Goal: Transaction & Acquisition: Purchase product/service

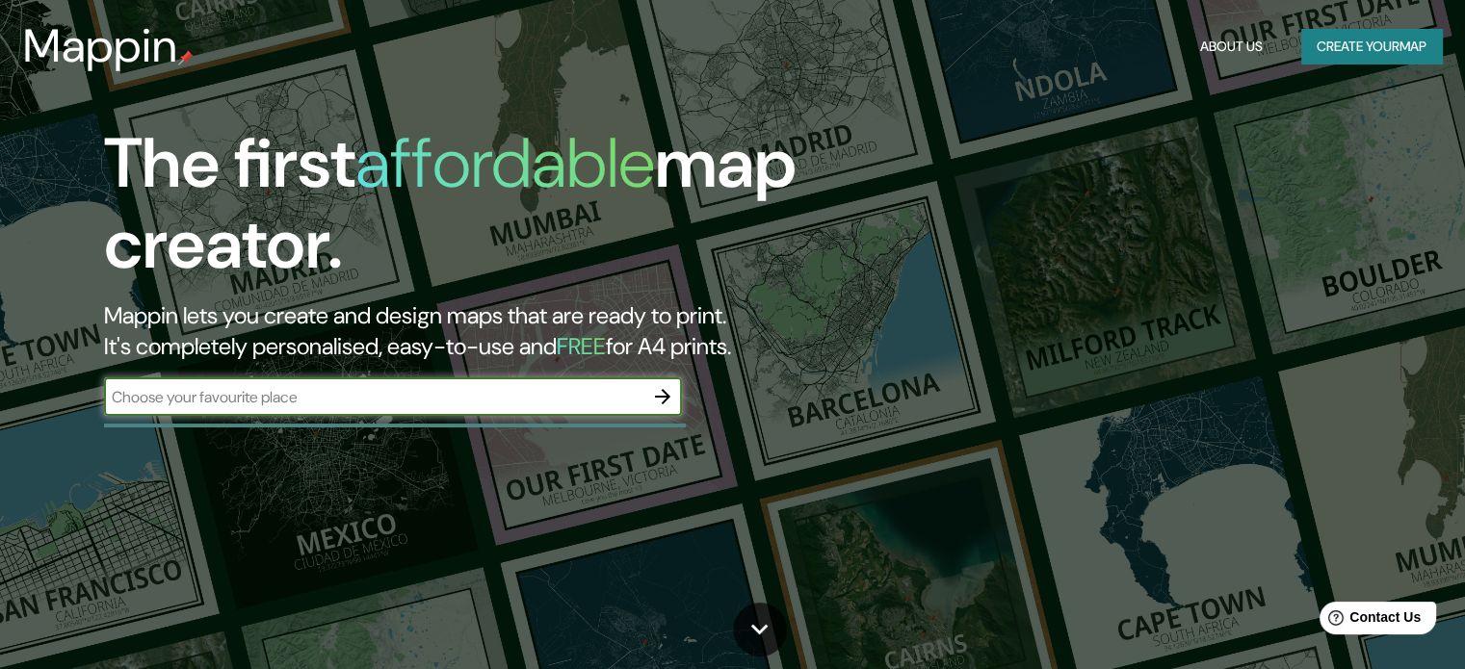
click at [490, 400] on input "text" at bounding box center [373, 397] width 539 height 22
type input "cordoba"
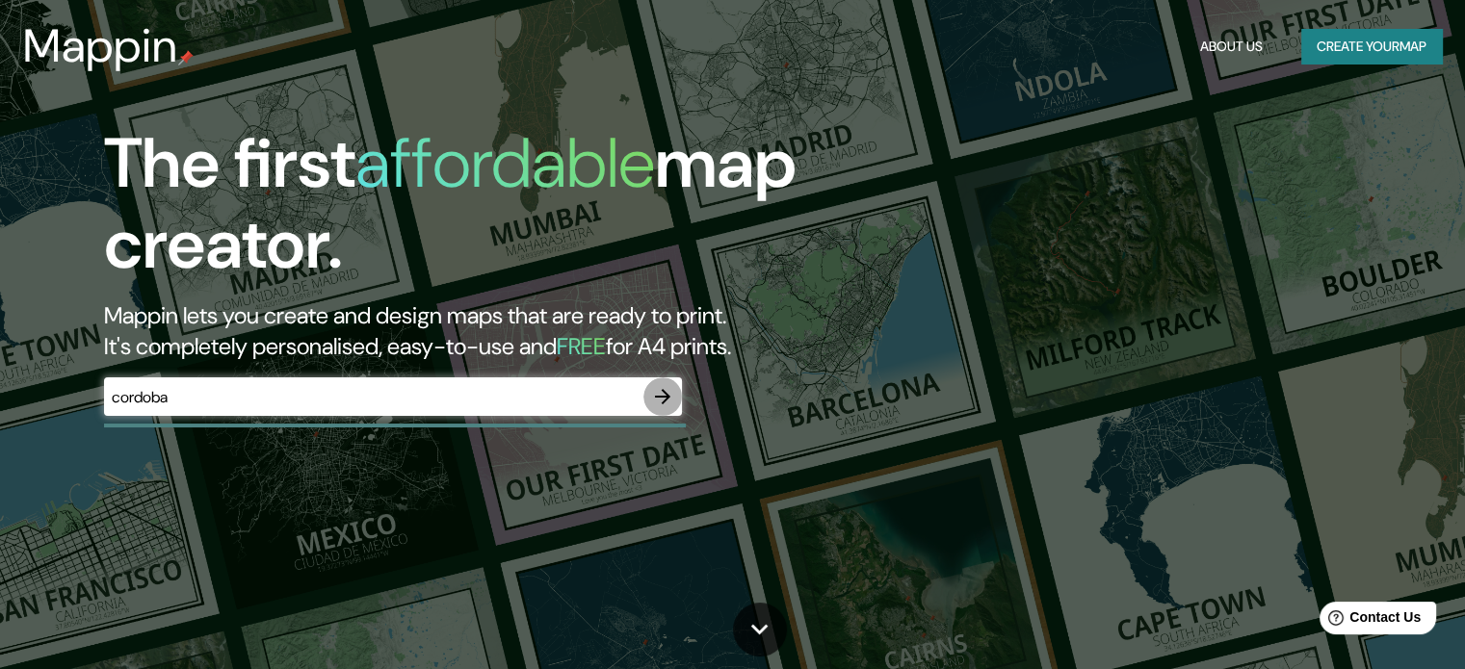
click at [653, 396] on icon "button" at bounding box center [662, 396] width 23 height 23
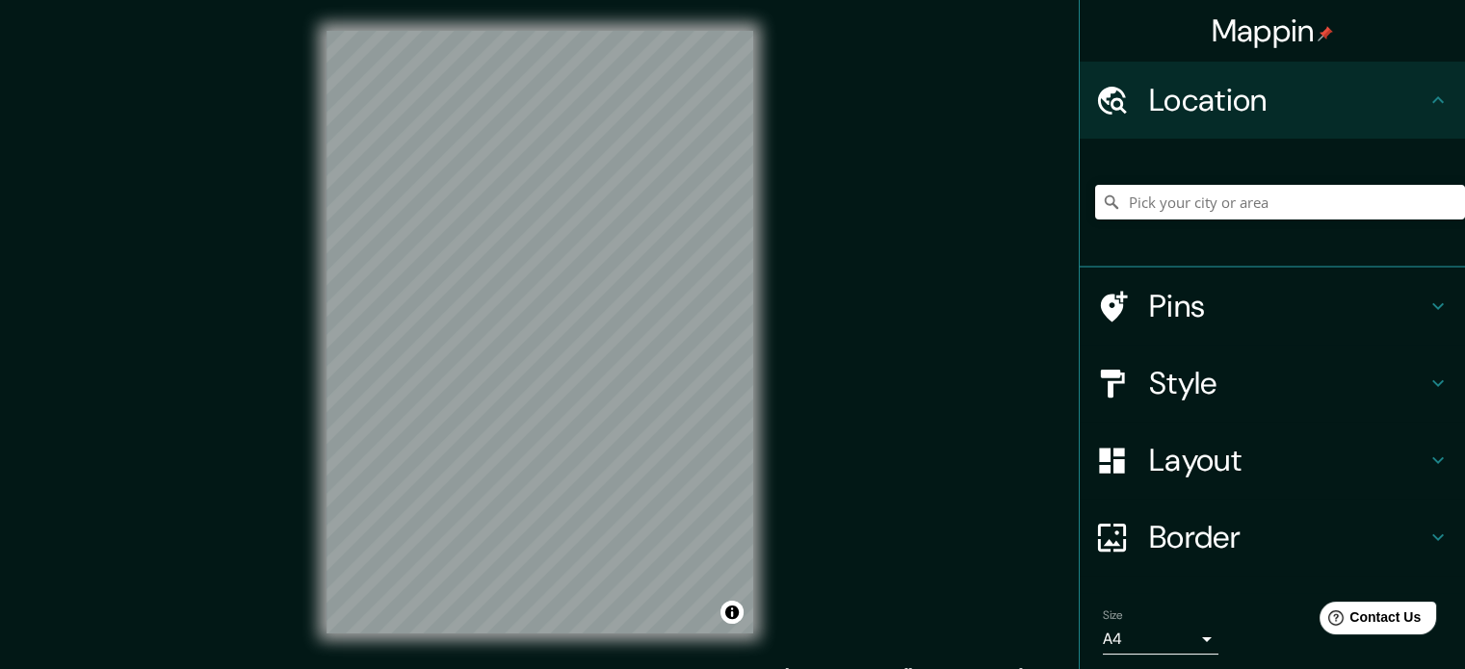
click at [1028, 93] on div "Mappin Location Pins Style Layout Border Choose a border. Hint : you can make l…" at bounding box center [732, 347] width 1465 height 695
click at [1291, 18] on div "Mappin Location Pins Style Layout Border Choose a border. Hint : you can make l…" at bounding box center [732, 347] width 1465 height 695
click at [871, 92] on div "Mappin Location Pins Style Layout Border Choose a border. Hint : you can make l…" at bounding box center [732, 347] width 1465 height 695
click at [809, 51] on div "Mappin Location Pins Style Layout Border Choose a border. Hint : you can make l…" at bounding box center [732, 347] width 1465 height 695
click at [832, 362] on div "Mappin Location Pins Style Layout Border Choose a border. Hint : you can make l…" at bounding box center [732, 347] width 1465 height 695
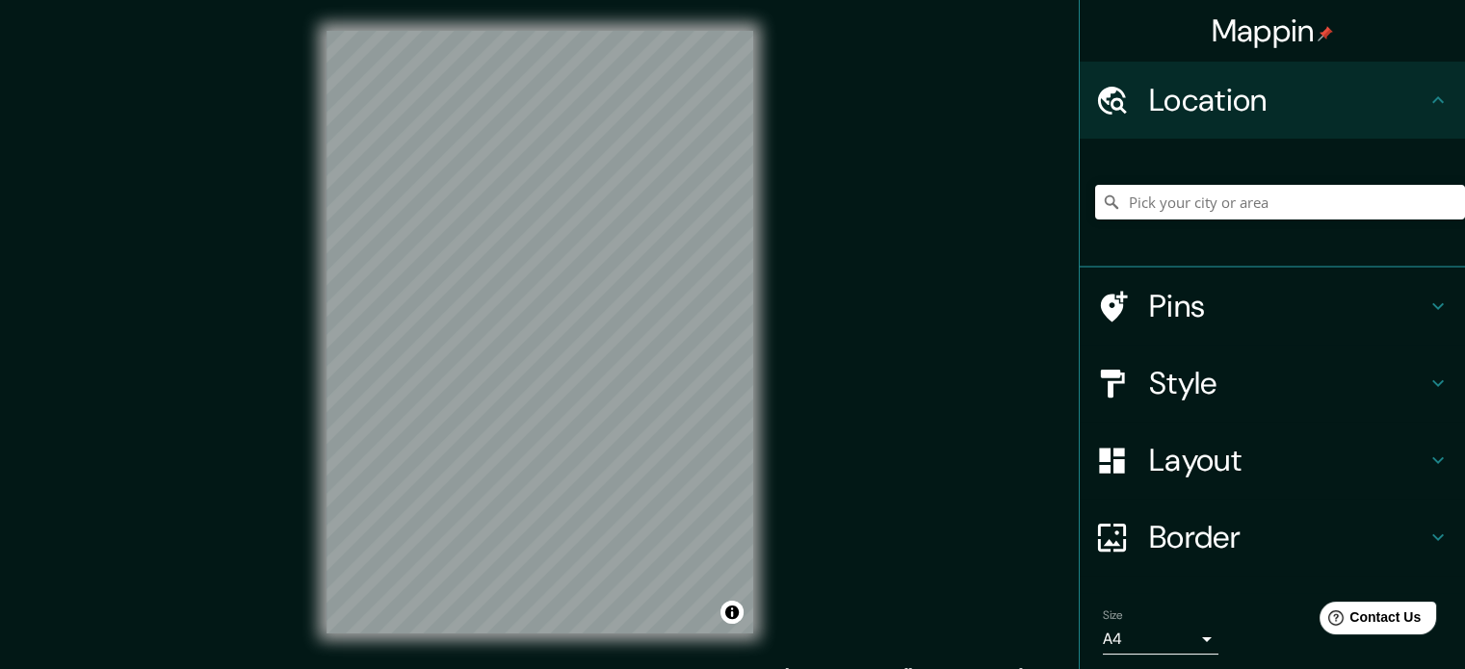
click at [839, 246] on div "Mappin Location Pins Style Layout Border Choose a border. Hint : you can make l…" at bounding box center [732, 347] width 1465 height 695
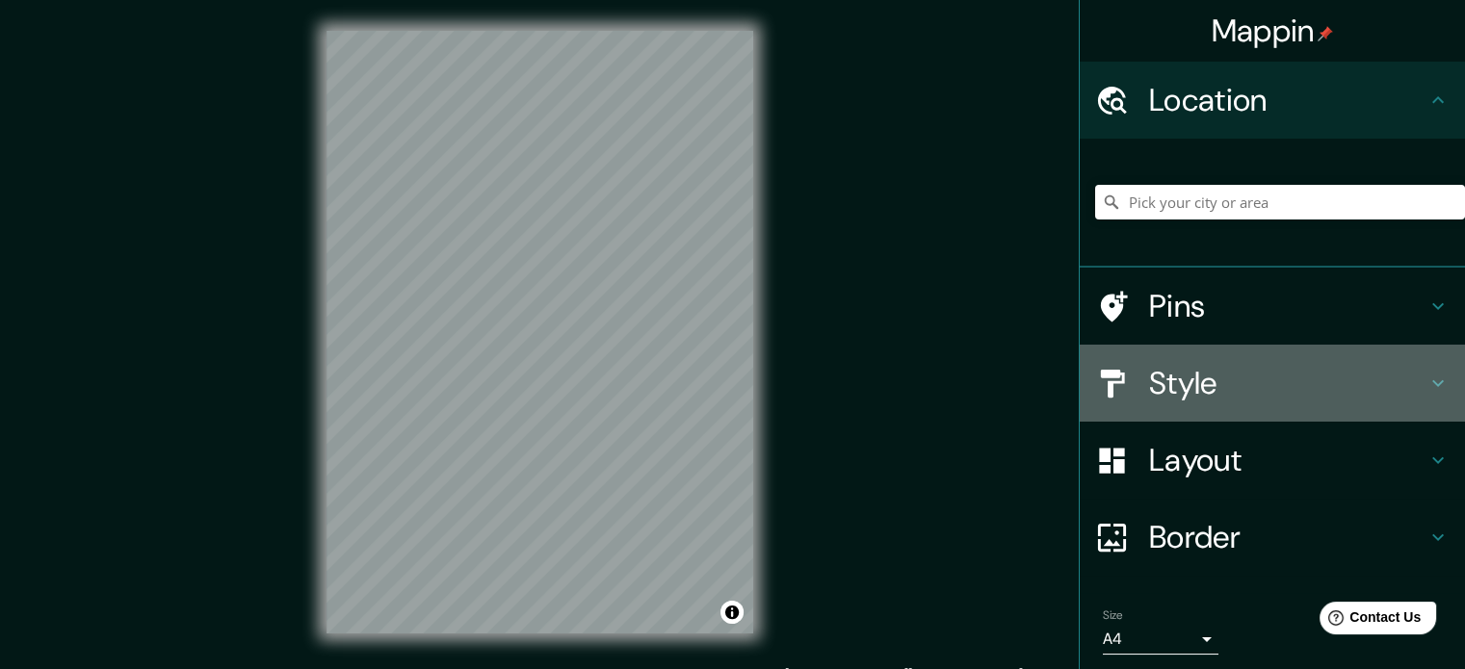
click at [1154, 369] on h4 "Style" at bounding box center [1287, 383] width 277 height 39
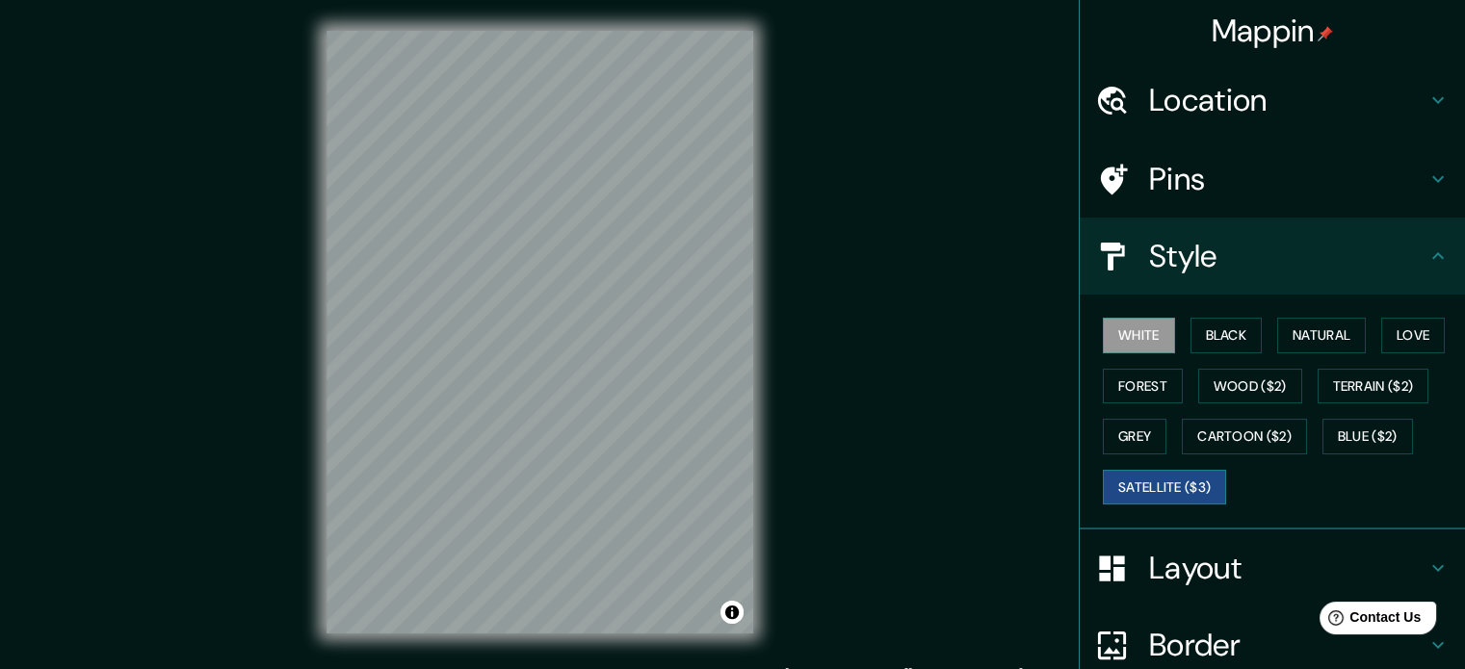
click at [1180, 481] on button "Satellite ($3)" at bounding box center [1164, 488] width 123 height 36
click at [1222, 442] on button "Cartoon ($2)" at bounding box center [1244, 437] width 125 height 36
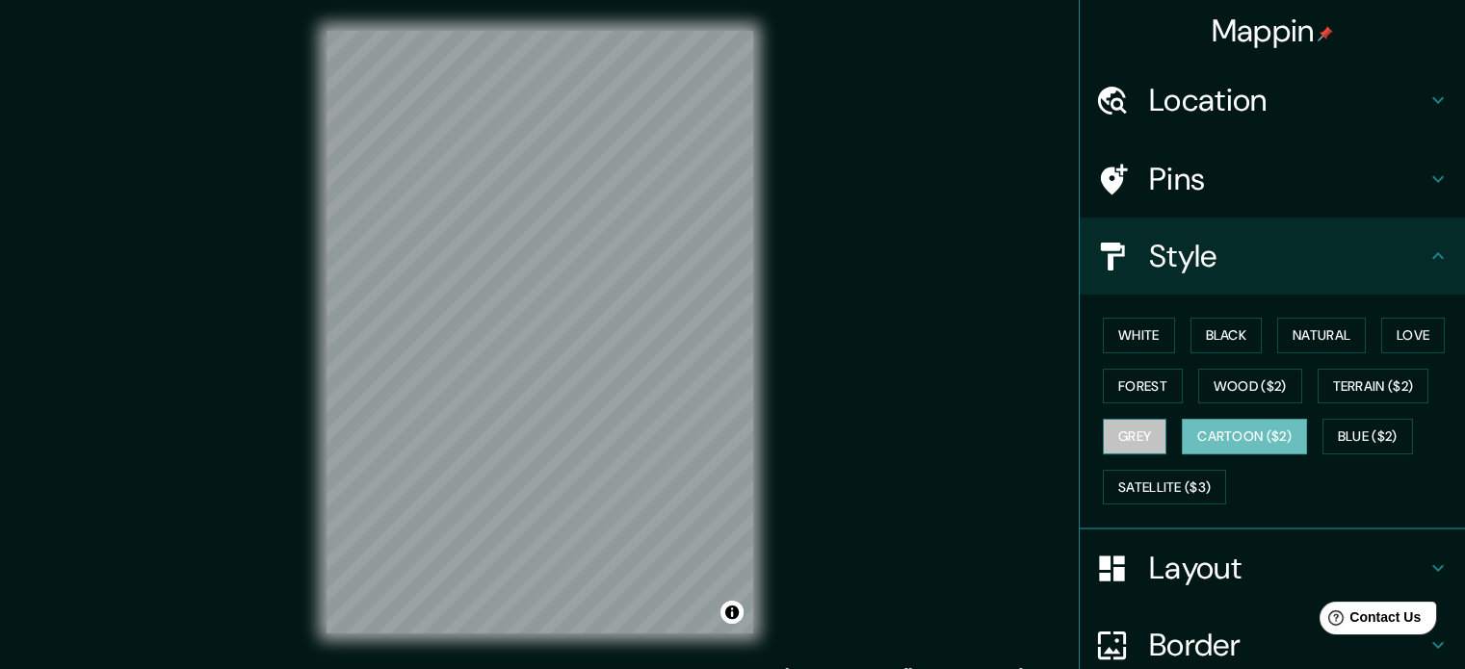
click at [1130, 429] on button "Grey" at bounding box center [1135, 437] width 64 height 36
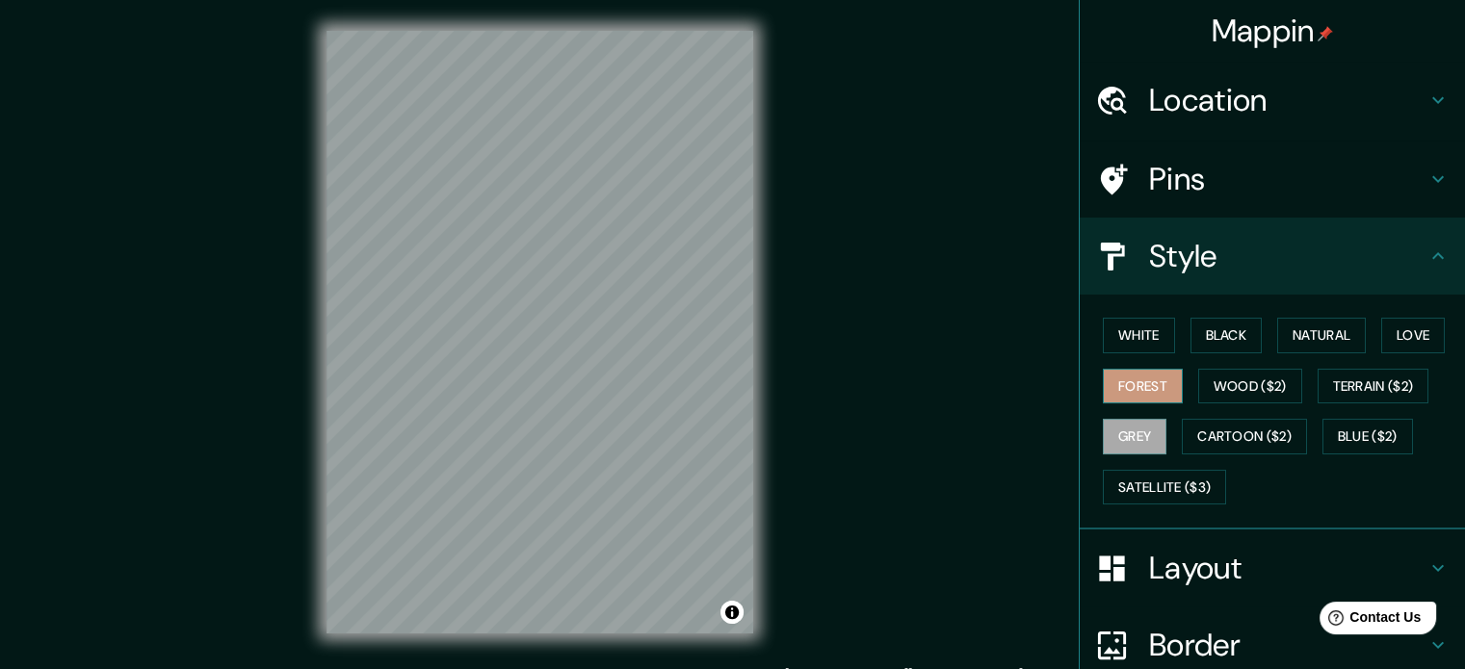
click at [1135, 392] on button "Forest" at bounding box center [1143, 387] width 80 height 36
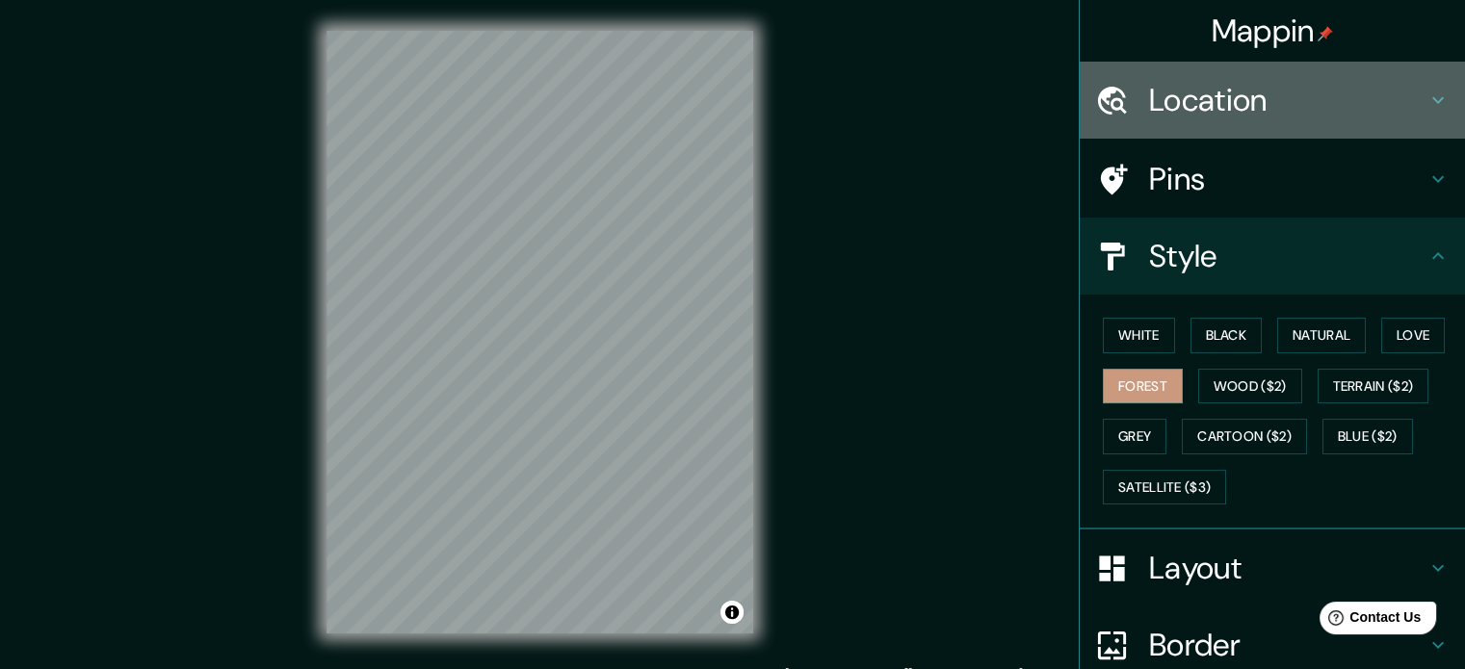
click at [1166, 104] on h4 "Location" at bounding box center [1287, 100] width 277 height 39
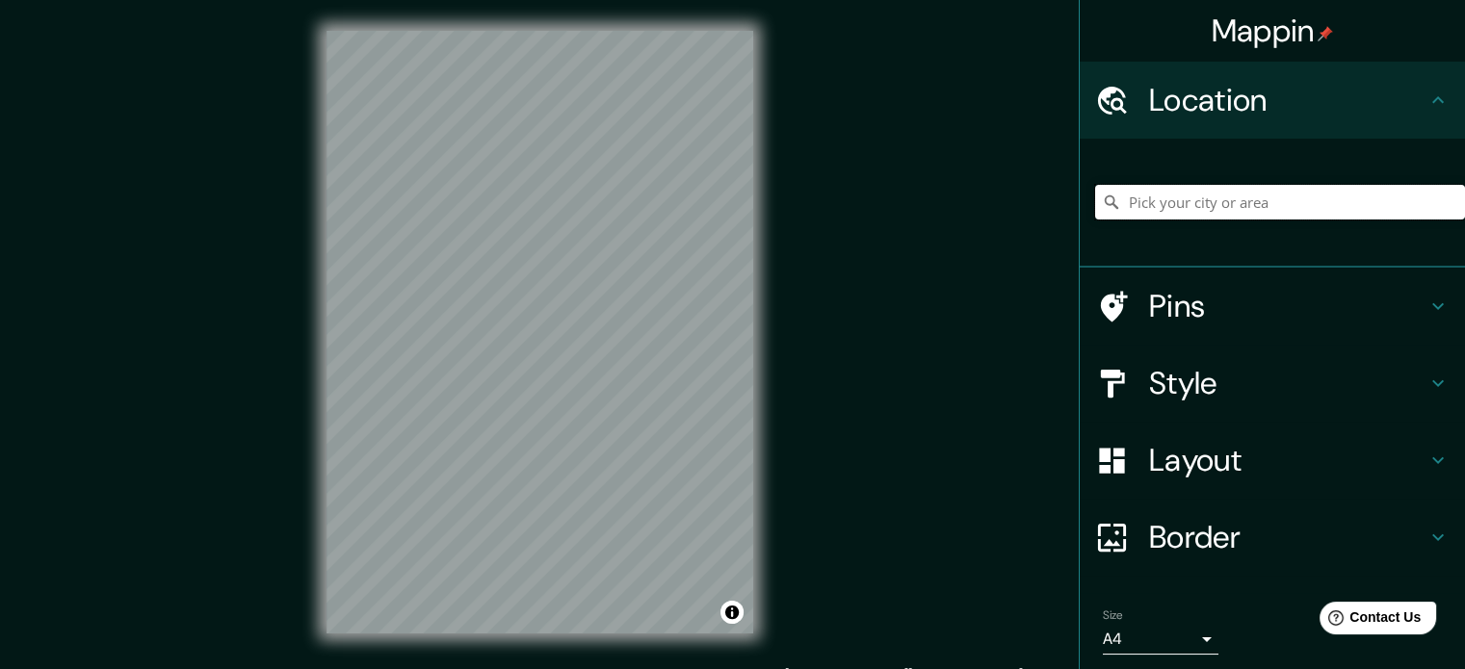
click at [1218, 194] on input "Pick your city or area" at bounding box center [1280, 202] width 370 height 35
drag, startPoint x: 1108, startPoint y: 203, endPoint x: 1471, endPoint y: 215, distance: 363.2
click at [1465, 215] on html "Mappin Location [GEOGRAPHIC_DATA][PERSON_NAME], [GEOGRAPHIC_DATA], [GEOGRAPHIC_…" at bounding box center [732, 334] width 1465 height 669
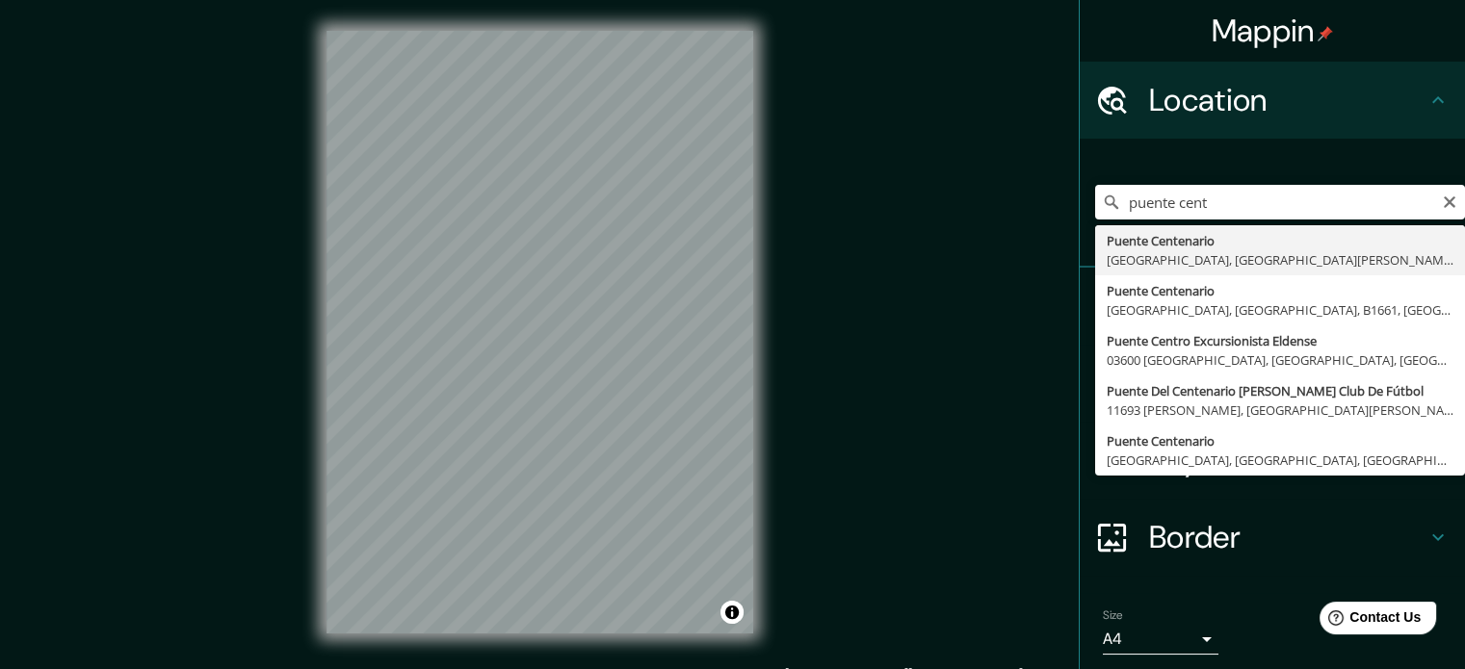
type input "Puente Centenario, [GEOGRAPHIC_DATA], [GEOGRAPHIC_DATA][PERSON_NAME], [GEOGRAPH…"
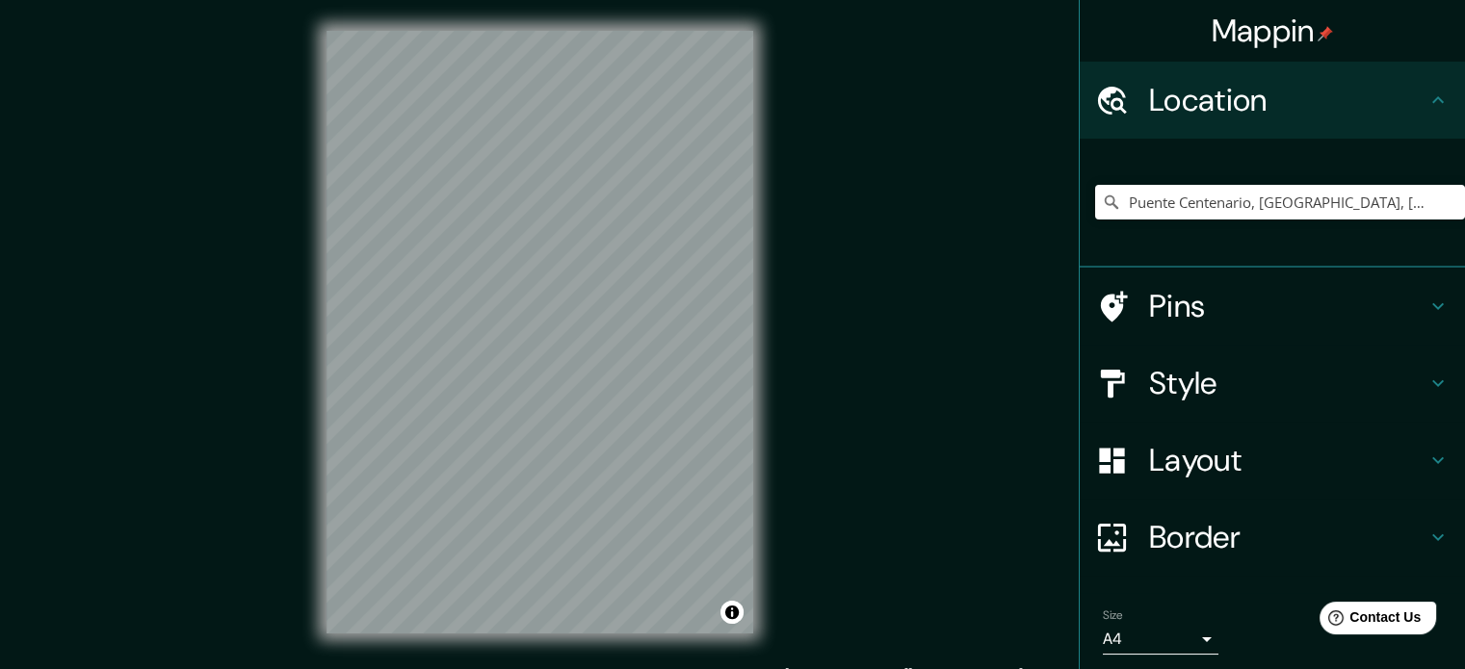
click at [231, 409] on div "Mappin Location [GEOGRAPHIC_DATA], [GEOGRAPHIC_DATA], [GEOGRAPHIC_DATA][PERSON_…" at bounding box center [732, 347] width 1465 height 695
click at [790, 323] on div "Mappin Location [GEOGRAPHIC_DATA], [GEOGRAPHIC_DATA], [GEOGRAPHIC_DATA][PERSON_…" at bounding box center [732, 347] width 1465 height 695
click at [1275, 311] on h4 "Pins" at bounding box center [1287, 306] width 277 height 39
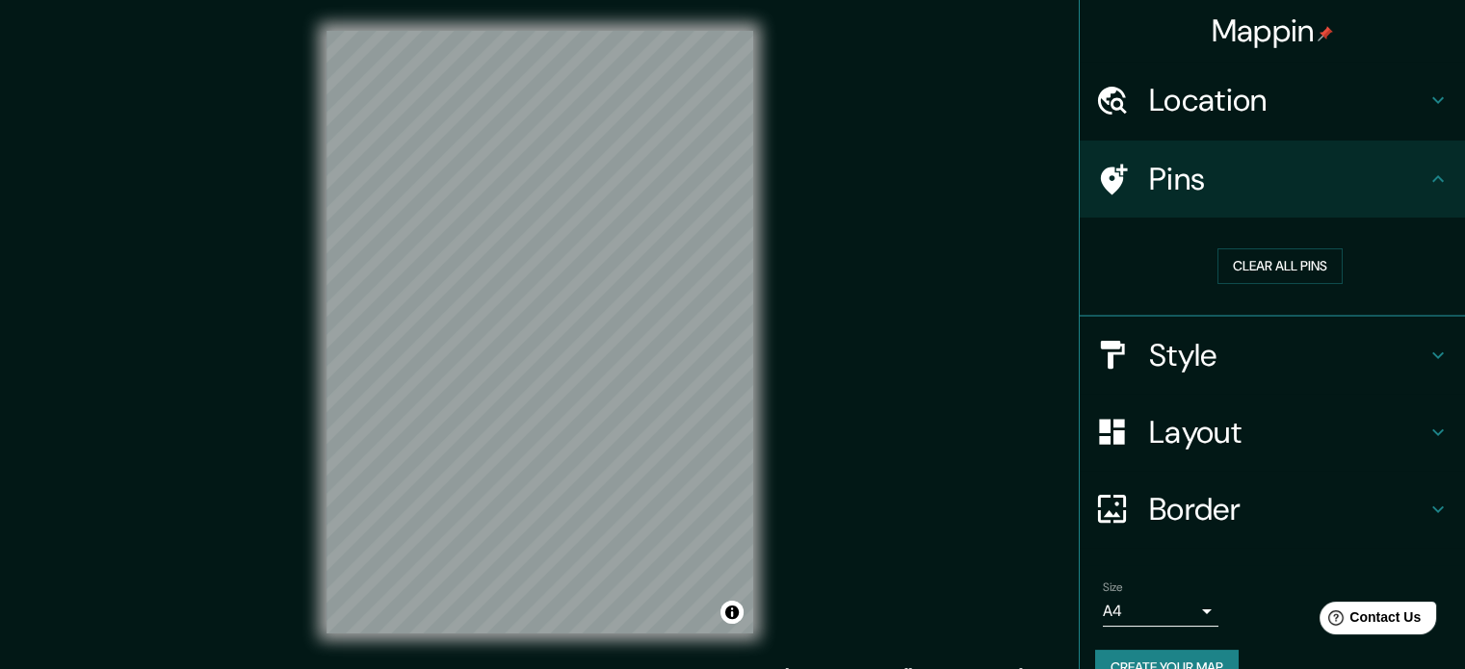
click at [1282, 349] on h4 "Style" at bounding box center [1287, 355] width 277 height 39
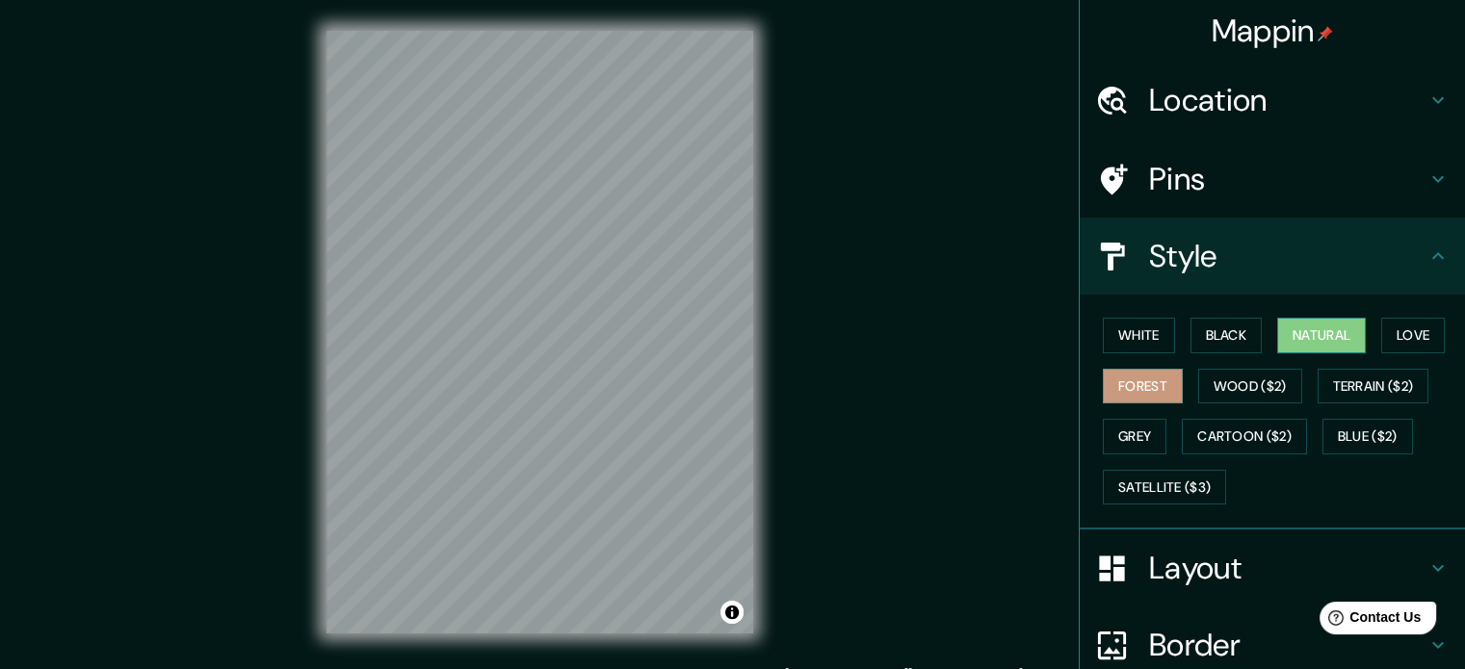
click at [1323, 349] on button "Natural" at bounding box center [1321, 336] width 89 height 36
click at [1231, 351] on button "Black" at bounding box center [1226, 336] width 72 height 36
click at [1287, 346] on button "Natural" at bounding box center [1321, 336] width 89 height 36
click at [1391, 341] on button "Love" at bounding box center [1413, 336] width 64 height 36
click at [1316, 351] on button "Natural" at bounding box center [1321, 336] width 89 height 36
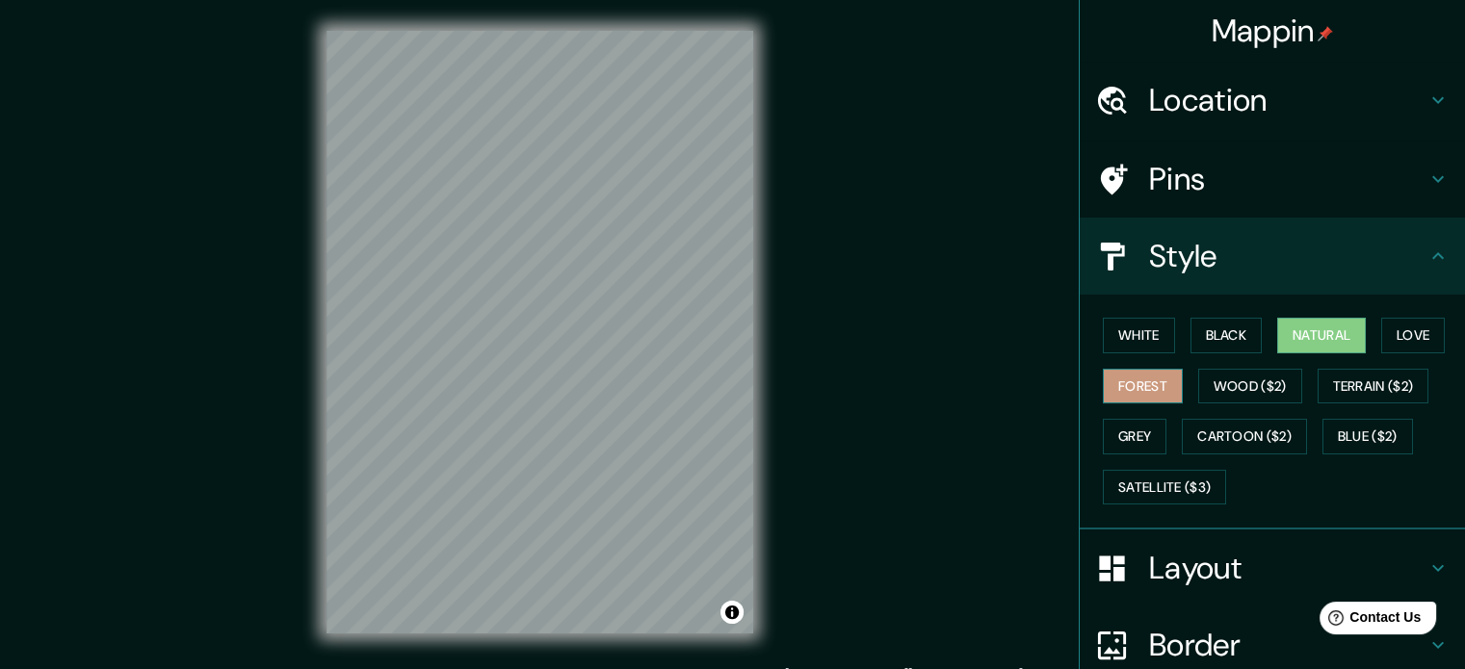
click at [1144, 392] on button "Forest" at bounding box center [1143, 387] width 80 height 36
click at [1142, 429] on button "Grey" at bounding box center [1135, 437] width 64 height 36
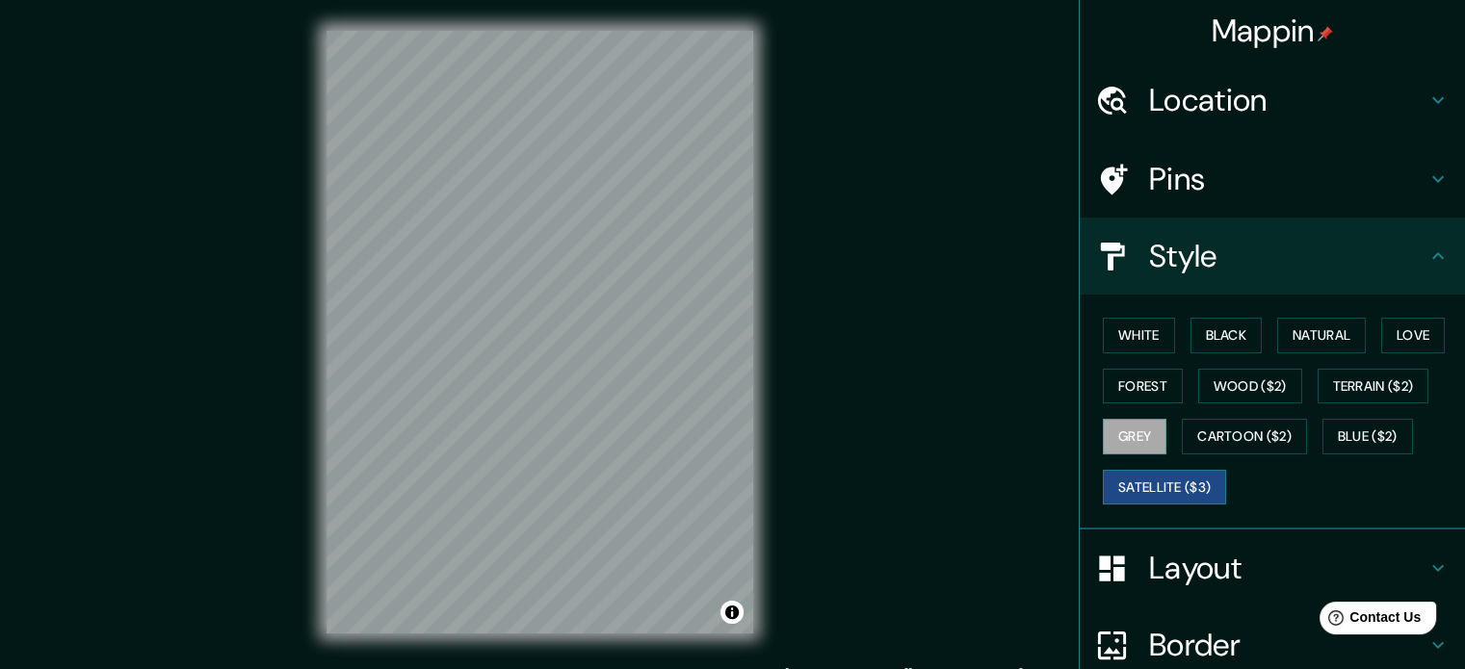
click at [1156, 488] on button "Satellite ($3)" at bounding box center [1164, 488] width 123 height 36
drag, startPoint x: 769, startPoint y: 200, endPoint x: 825, endPoint y: 169, distance: 64.3
click at [825, 169] on div "Mappin Location [GEOGRAPHIC_DATA], [GEOGRAPHIC_DATA], [GEOGRAPHIC_DATA][PERSON_…" at bounding box center [732, 347] width 1465 height 695
click at [755, 203] on div "© Mapbox © OpenStreetMap Improve this map © Maxar" at bounding box center [540, 332] width 488 height 664
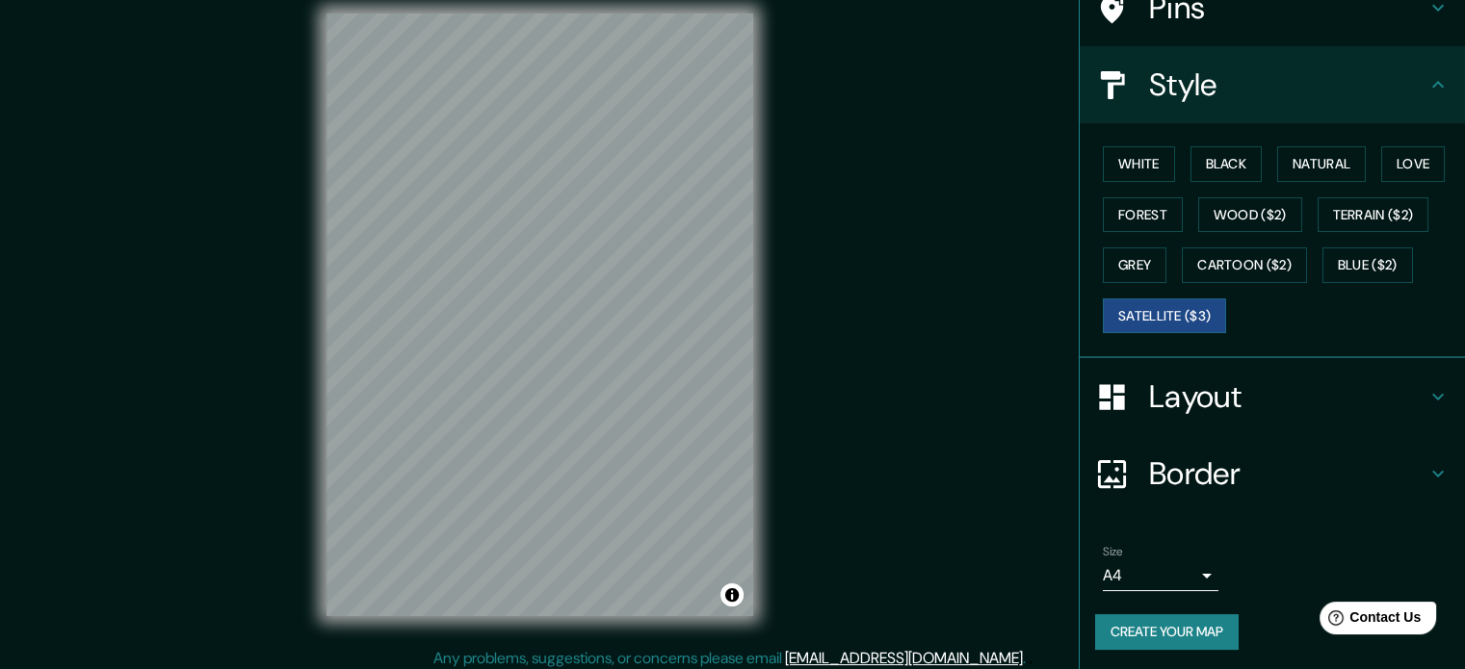
scroll to position [25, 0]
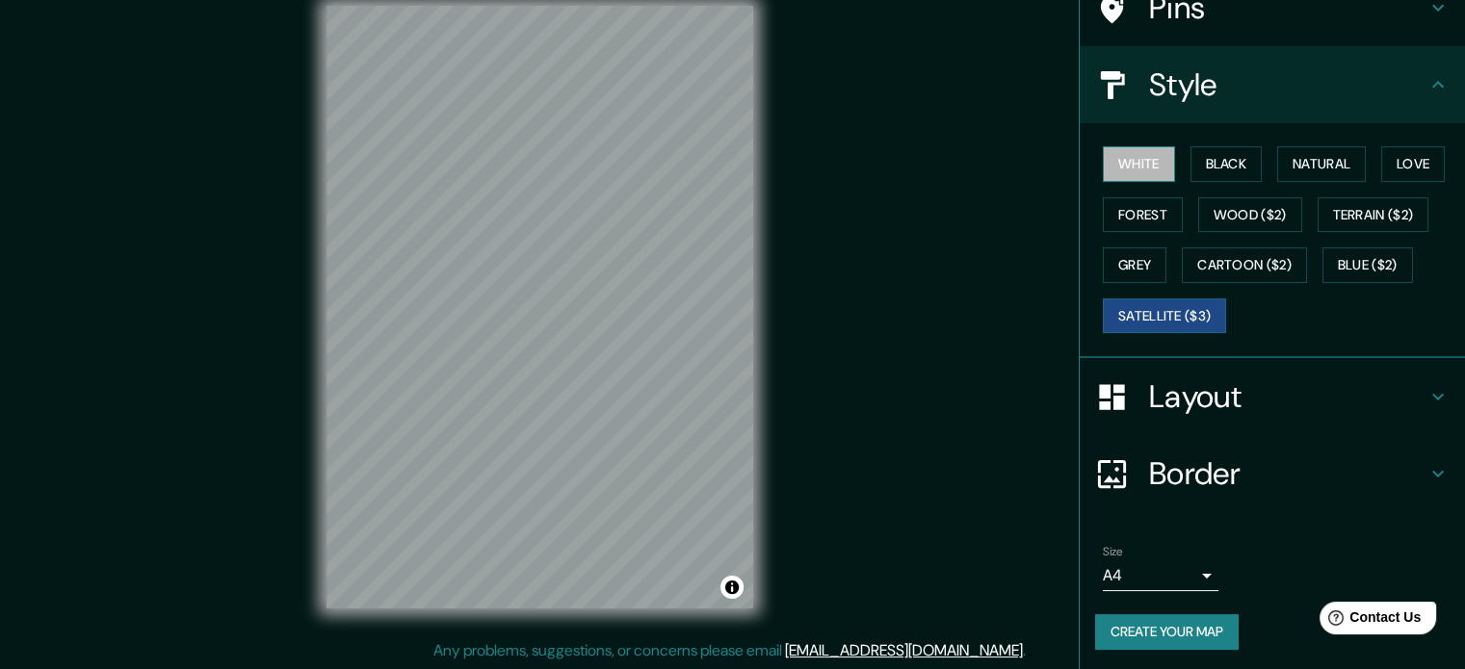
click at [1133, 163] on button "White" at bounding box center [1139, 164] width 72 height 36
click at [1210, 624] on button "Create your map" at bounding box center [1166, 632] width 143 height 36
click at [1216, 465] on h4 "Border" at bounding box center [1287, 474] width 277 height 39
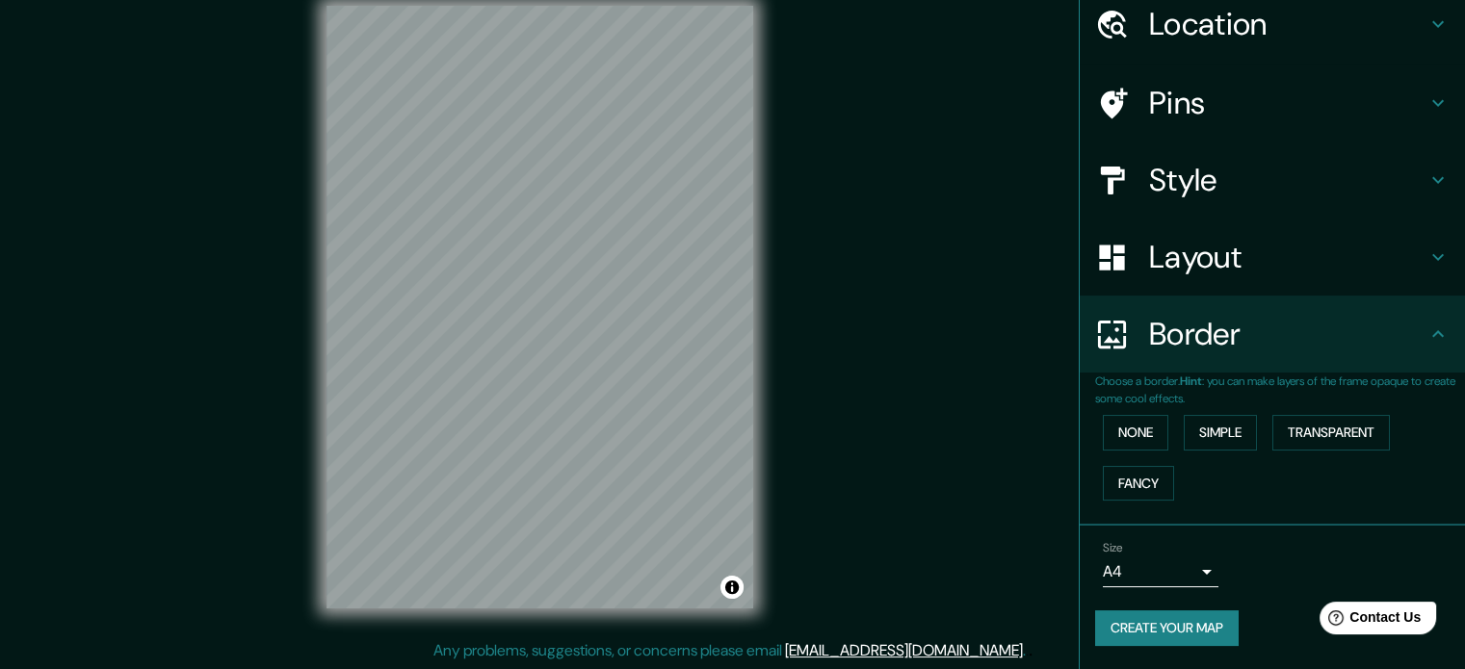
scroll to position [73, 0]
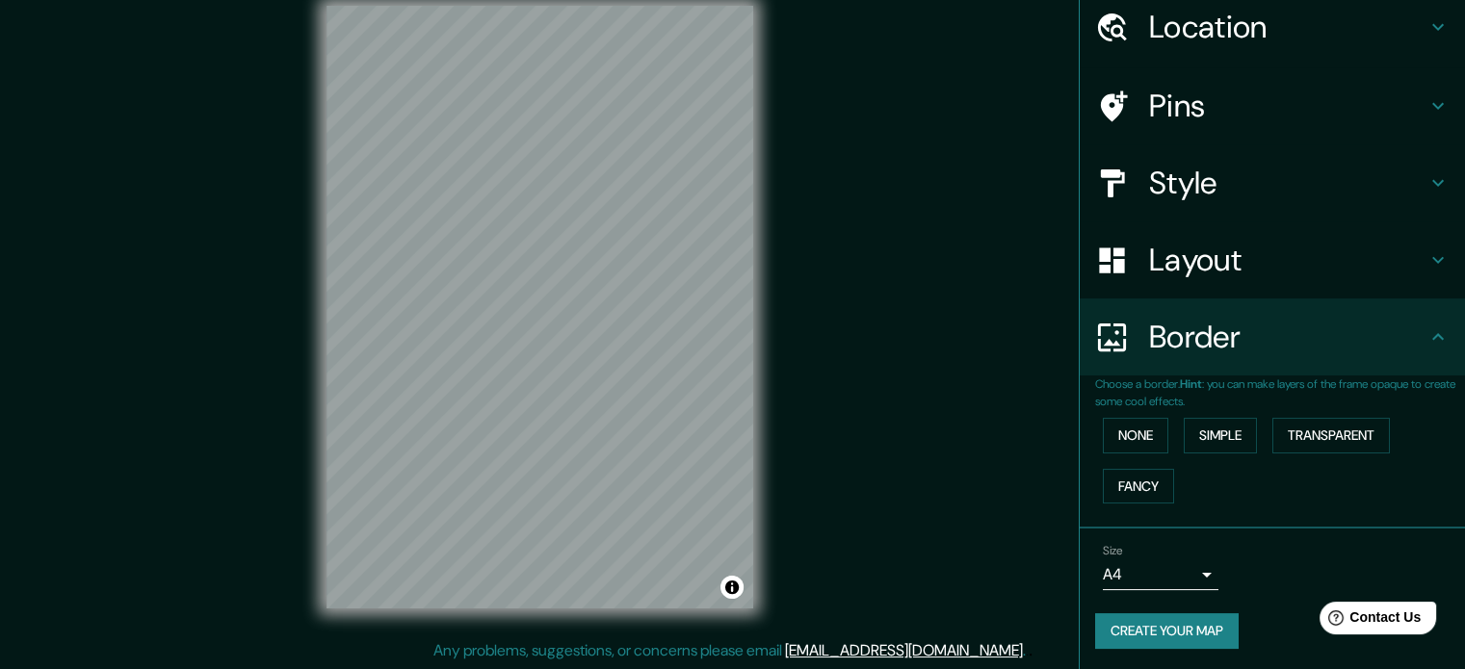
click at [1336, 352] on h4 "Border" at bounding box center [1287, 337] width 277 height 39
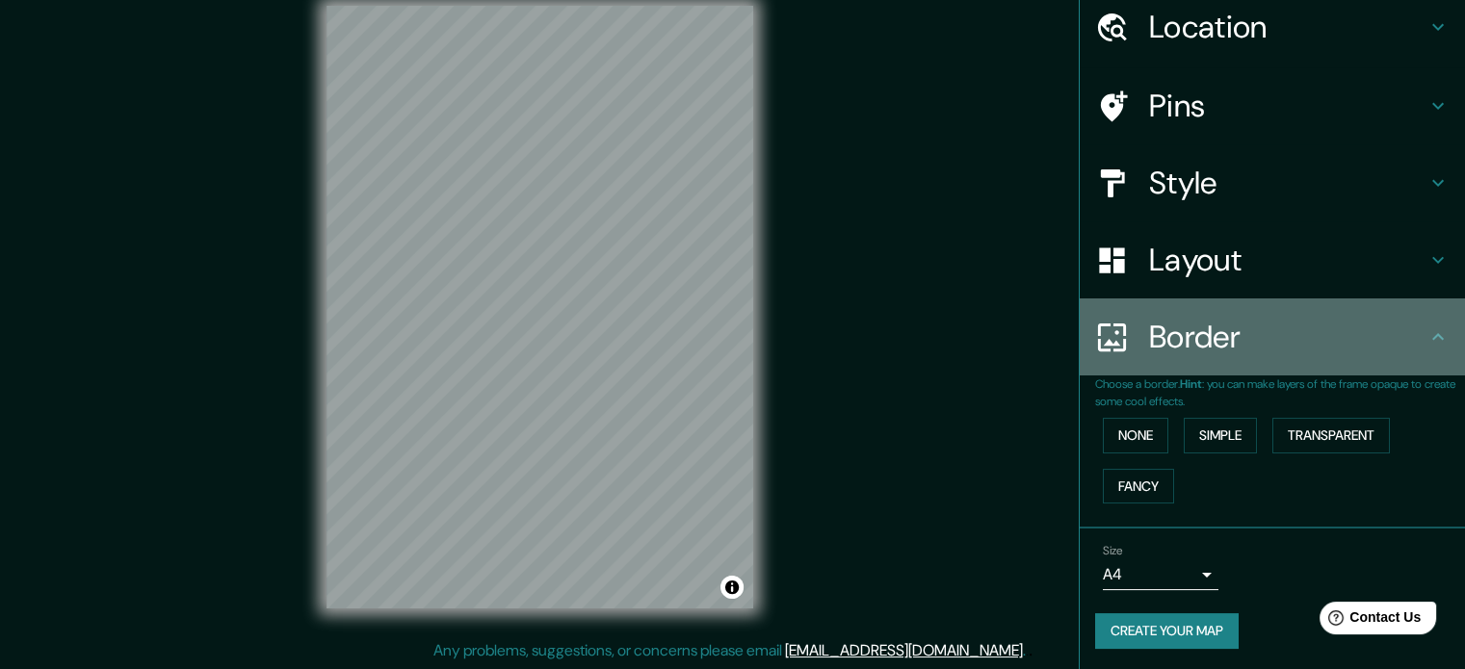
click at [1336, 352] on h4 "Border" at bounding box center [1287, 337] width 277 height 39
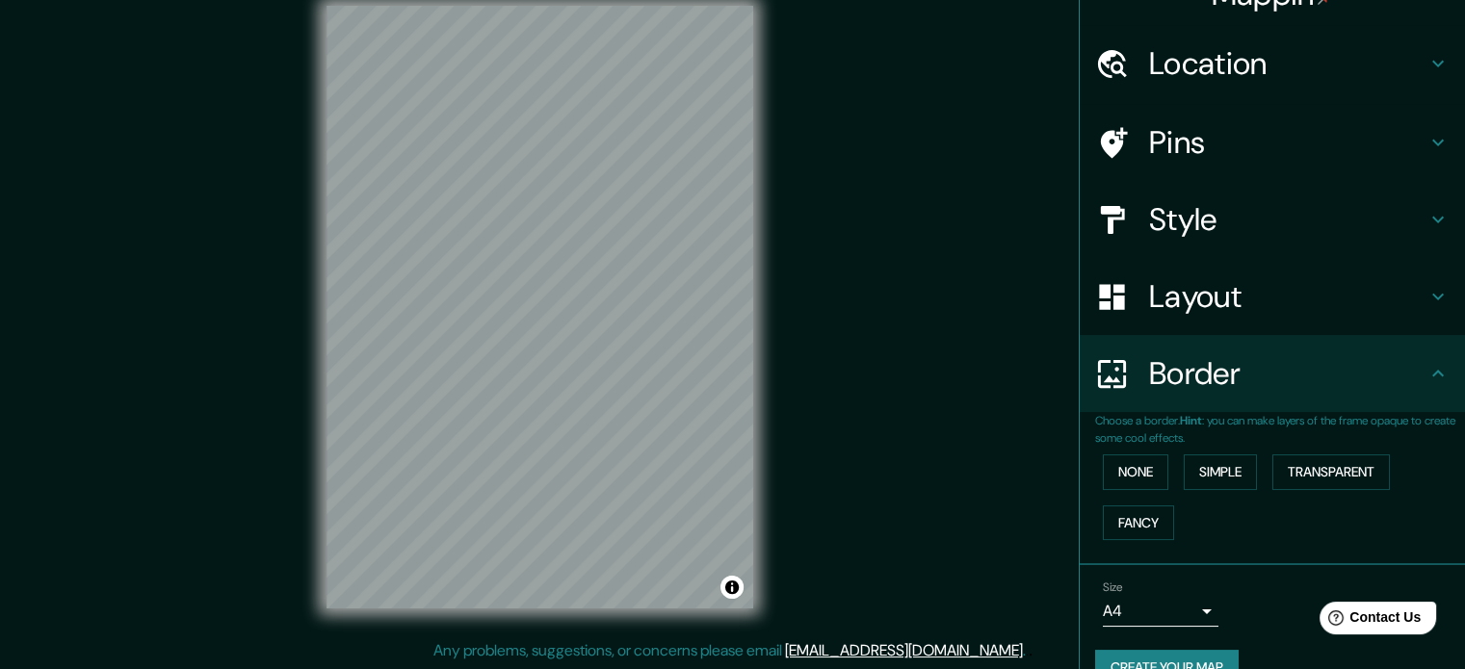
scroll to position [0, 0]
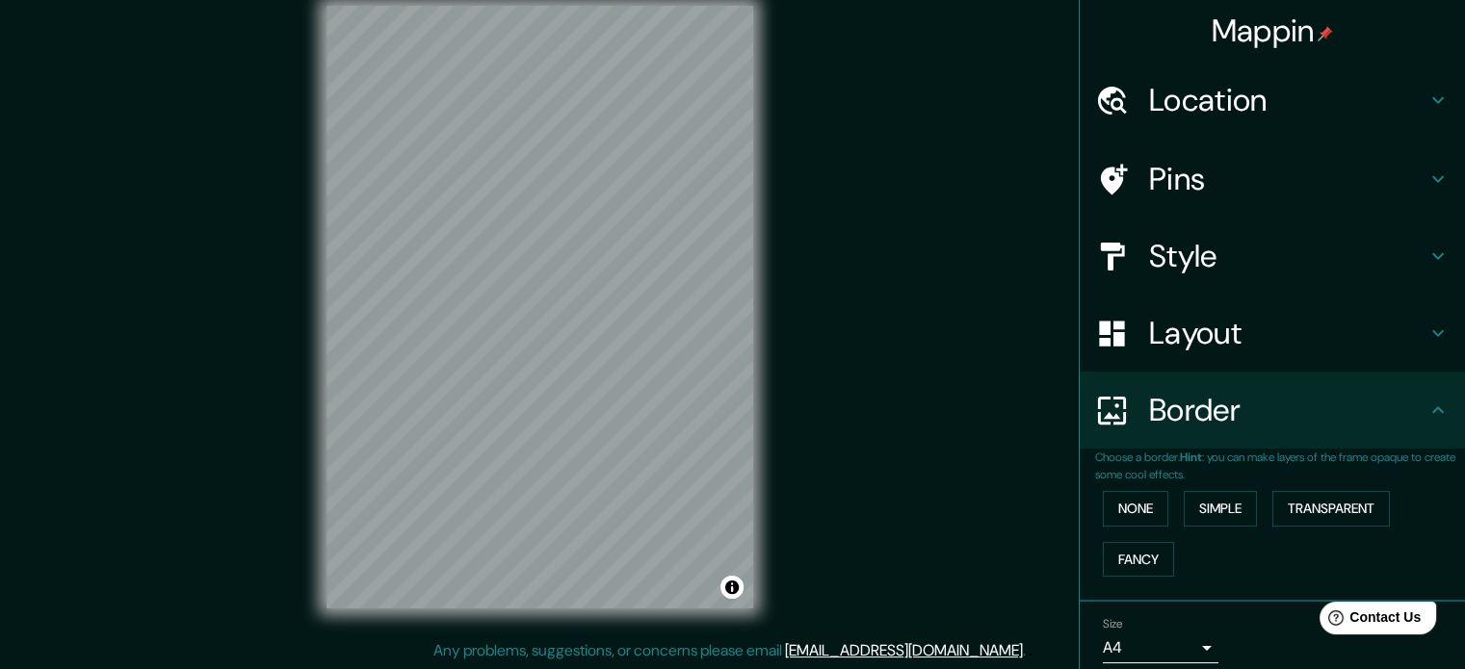
click at [1447, 122] on div "Location" at bounding box center [1272, 100] width 385 height 77
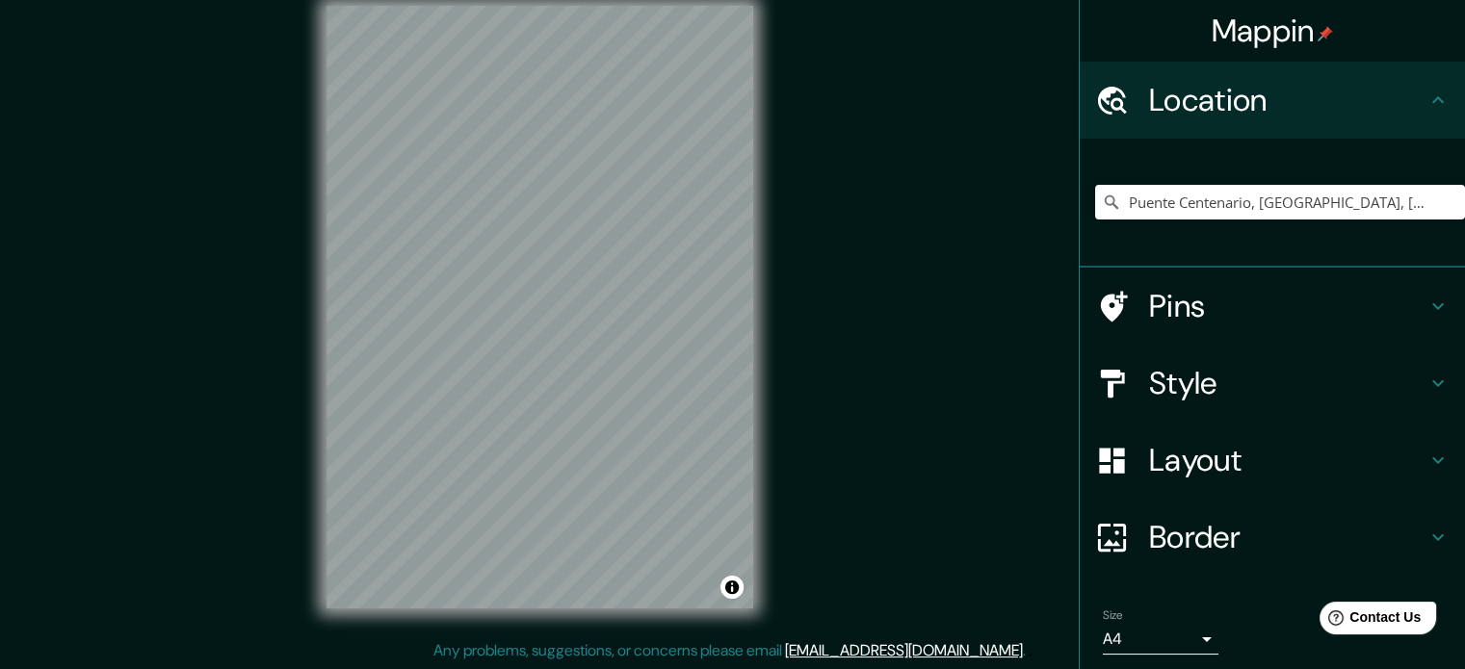
click at [1448, 129] on div "Location" at bounding box center [1272, 100] width 385 height 77
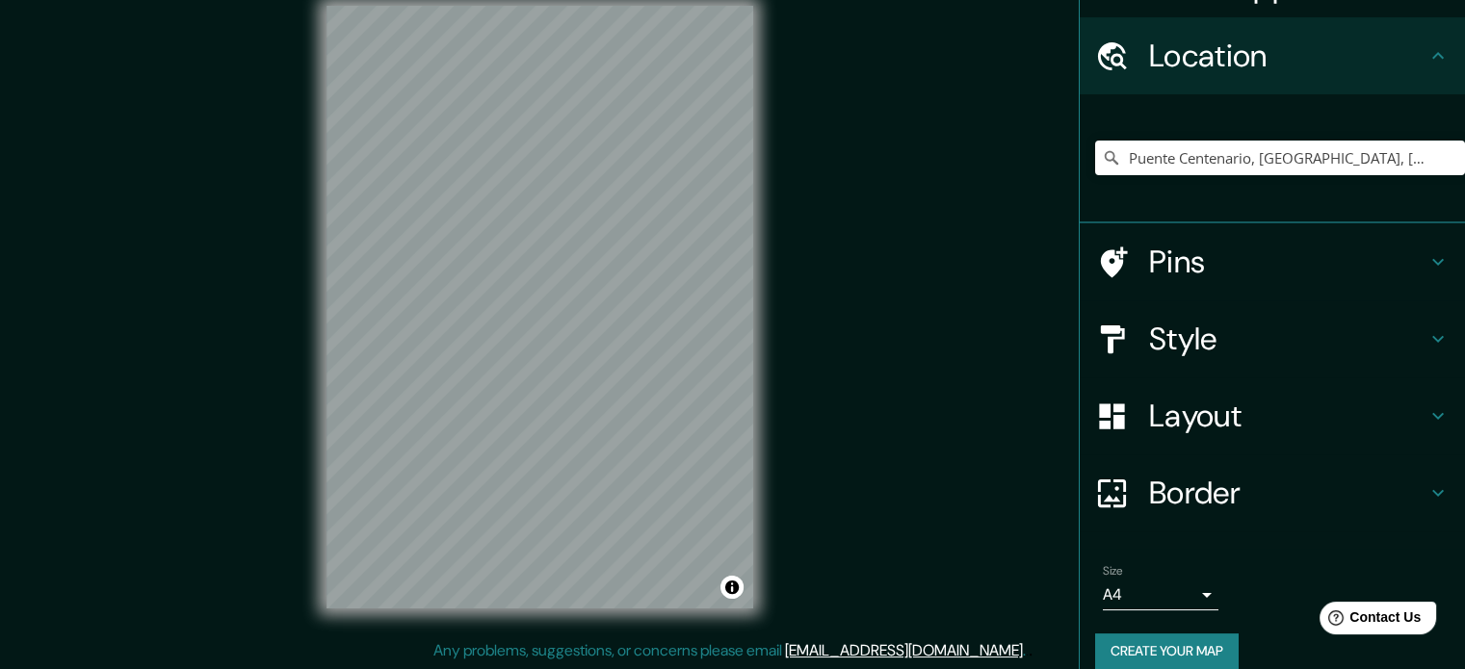
scroll to position [65, 0]
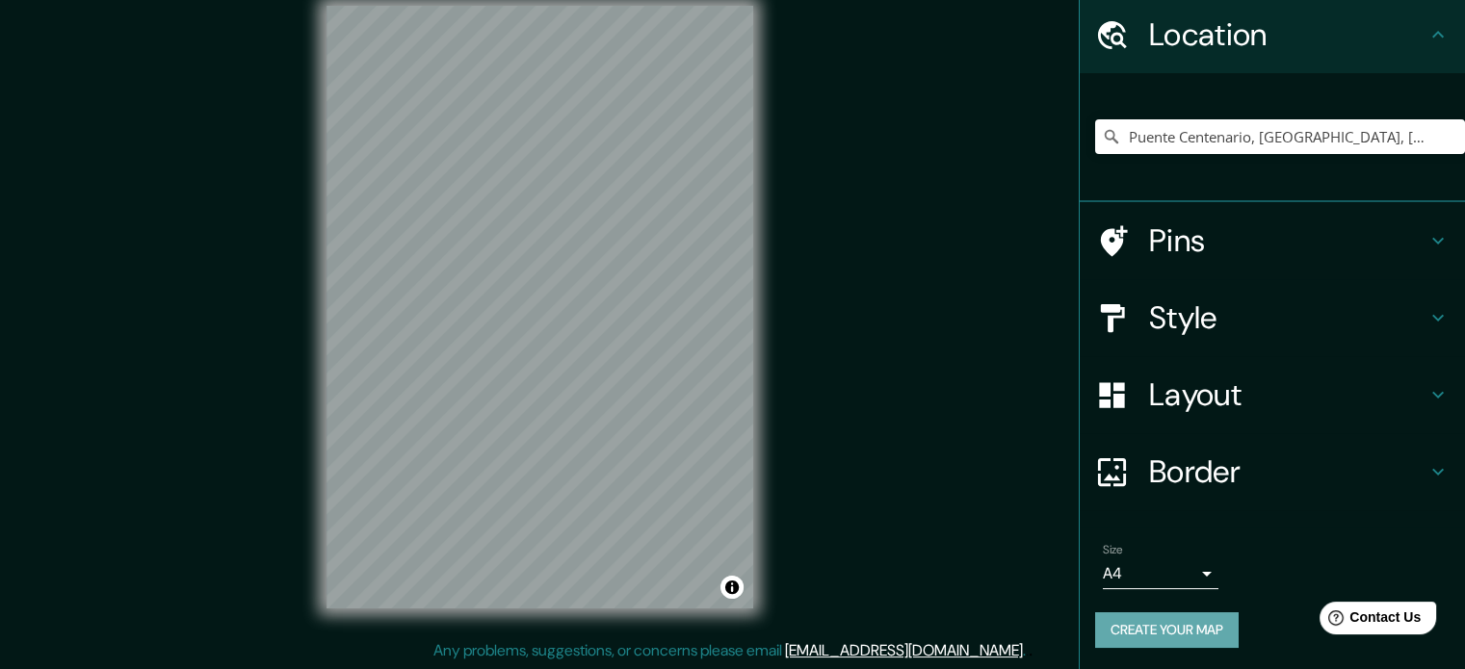
click at [1181, 637] on button "Create your map" at bounding box center [1166, 630] width 143 height 36
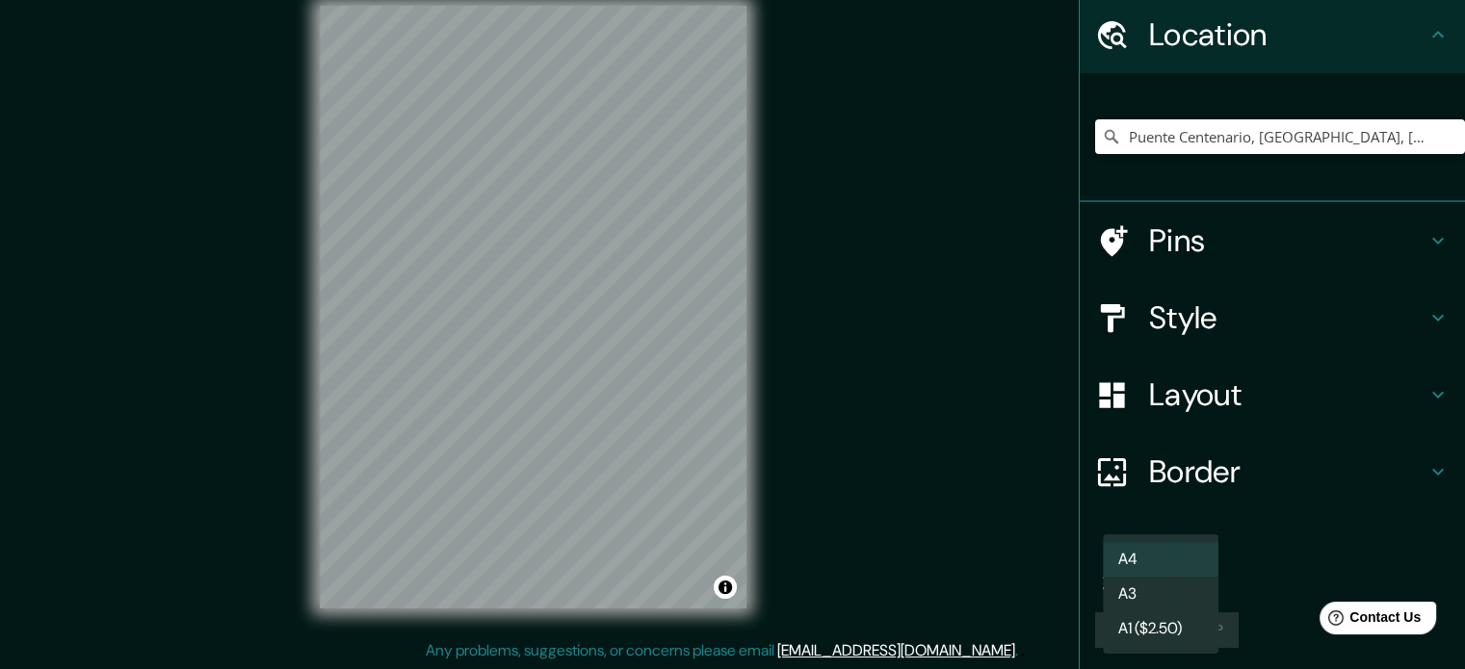
click at [1179, 573] on body "Mappin Location [GEOGRAPHIC_DATA], [GEOGRAPHIC_DATA], [GEOGRAPHIC_DATA][PERSON_…" at bounding box center [732, 309] width 1465 height 669
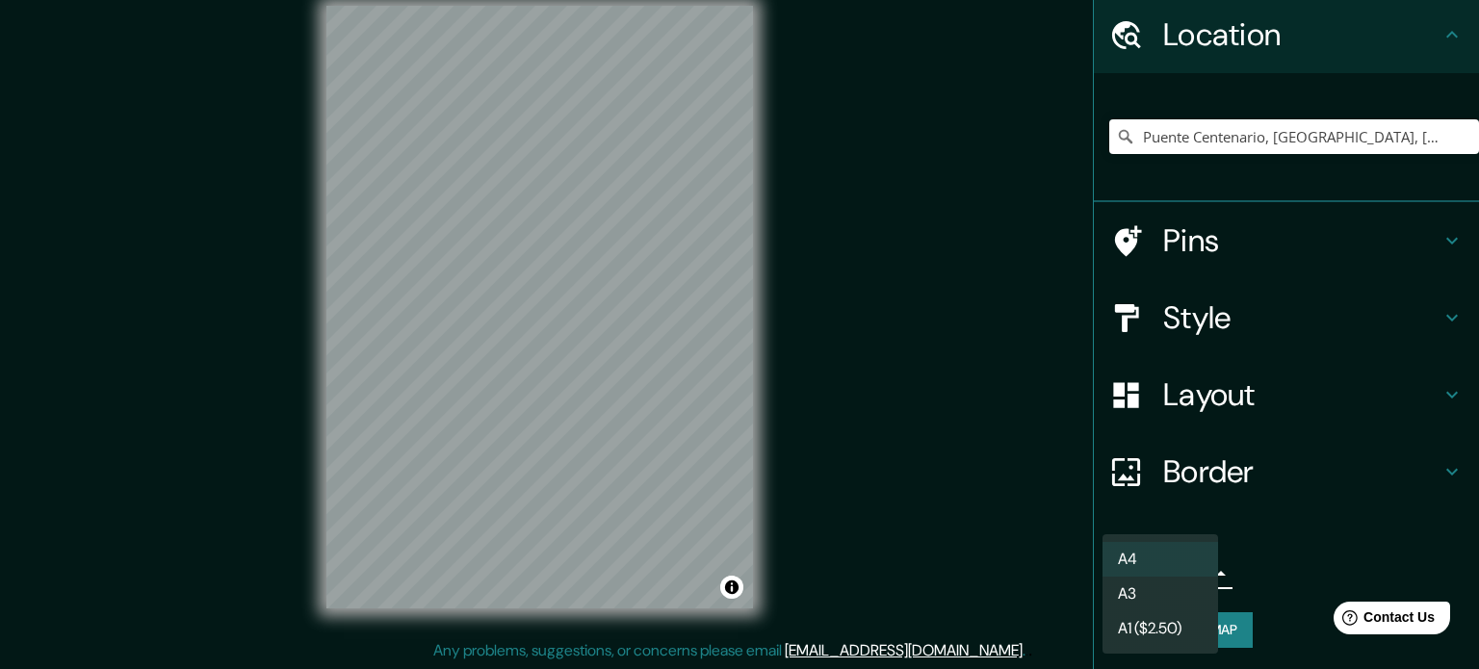
click at [1182, 608] on li "A3" at bounding box center [1161, 594] width 116 height 35
type input "a4"
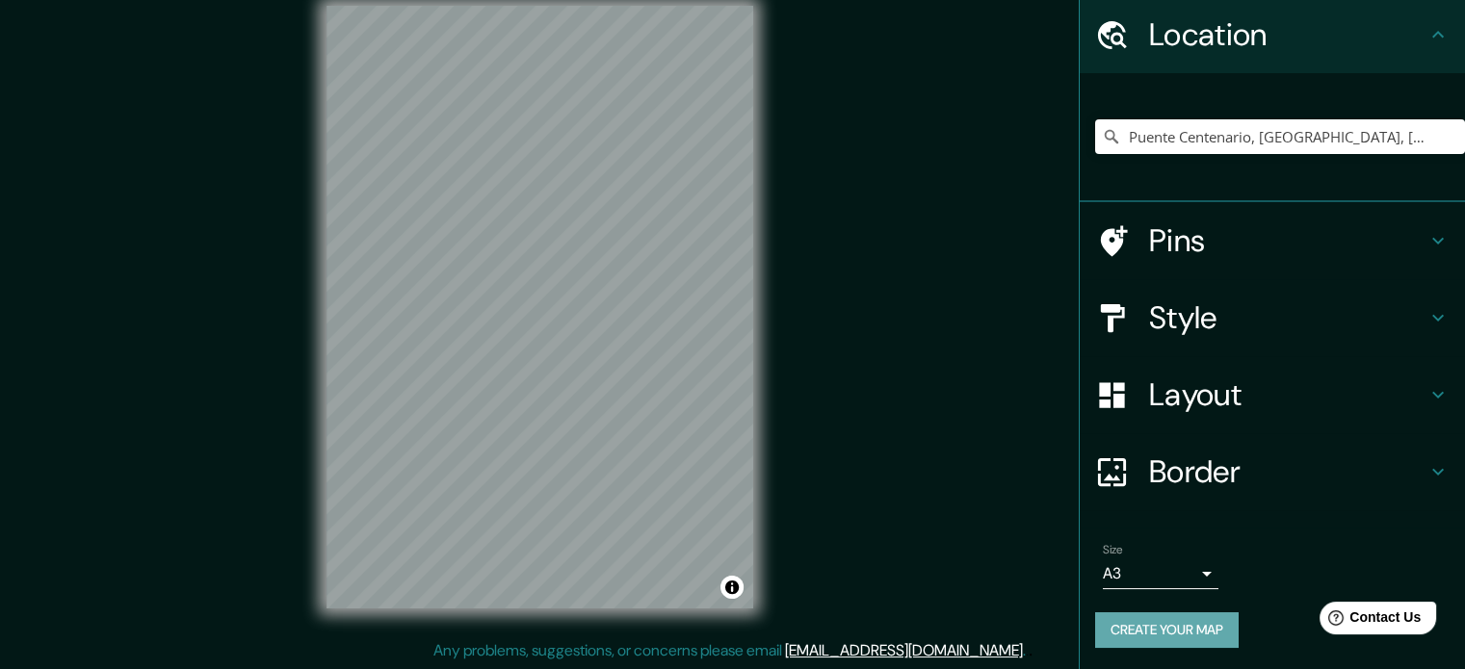
click at [1210, 627] on button "Create your map" at bounding box center [1166, 630] width 143 height 36
